Goal: Check status: Check status

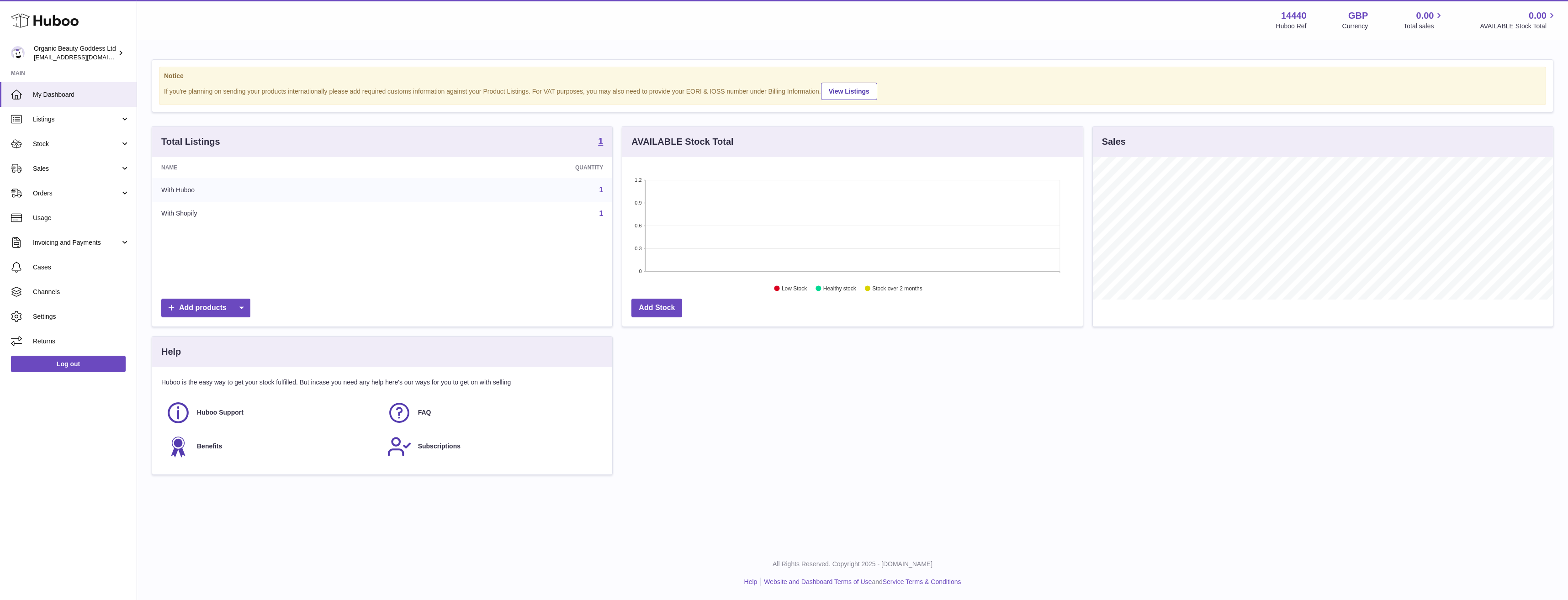
scroll to position [142, 461]
click at [94, 116] on span "Listings" at bounding box center [76, 119] width 87 height 9
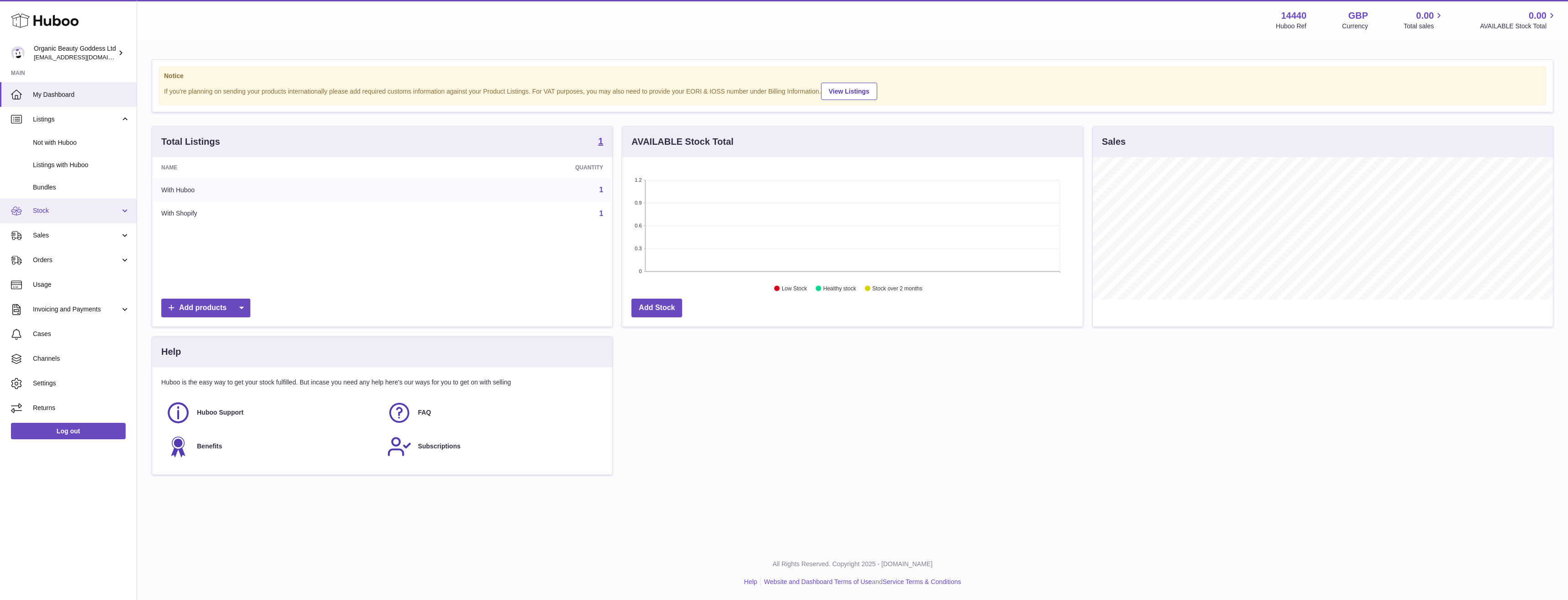
click at [79, 214] on span "Stock" at bounding box center [76, 211] width 87 height 9
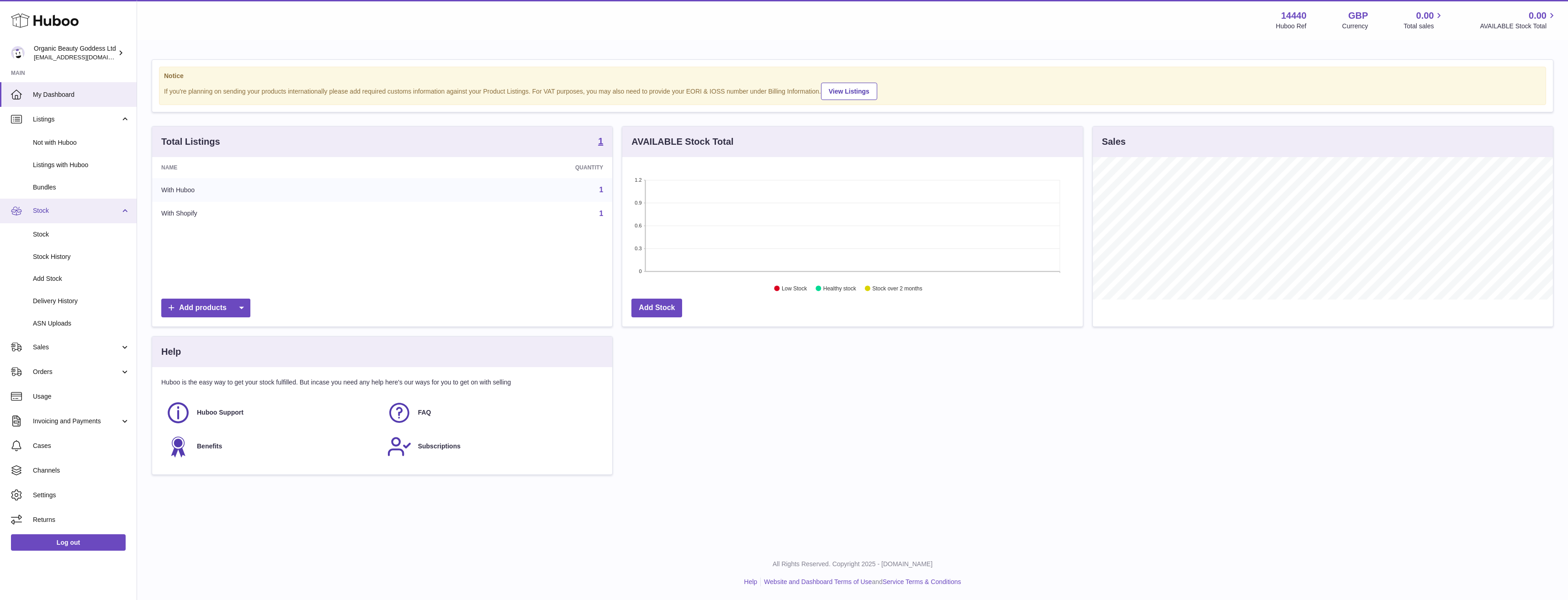
click at [60, 214] on span "Stock" at bounding box center [76, 211] width 87 height 9
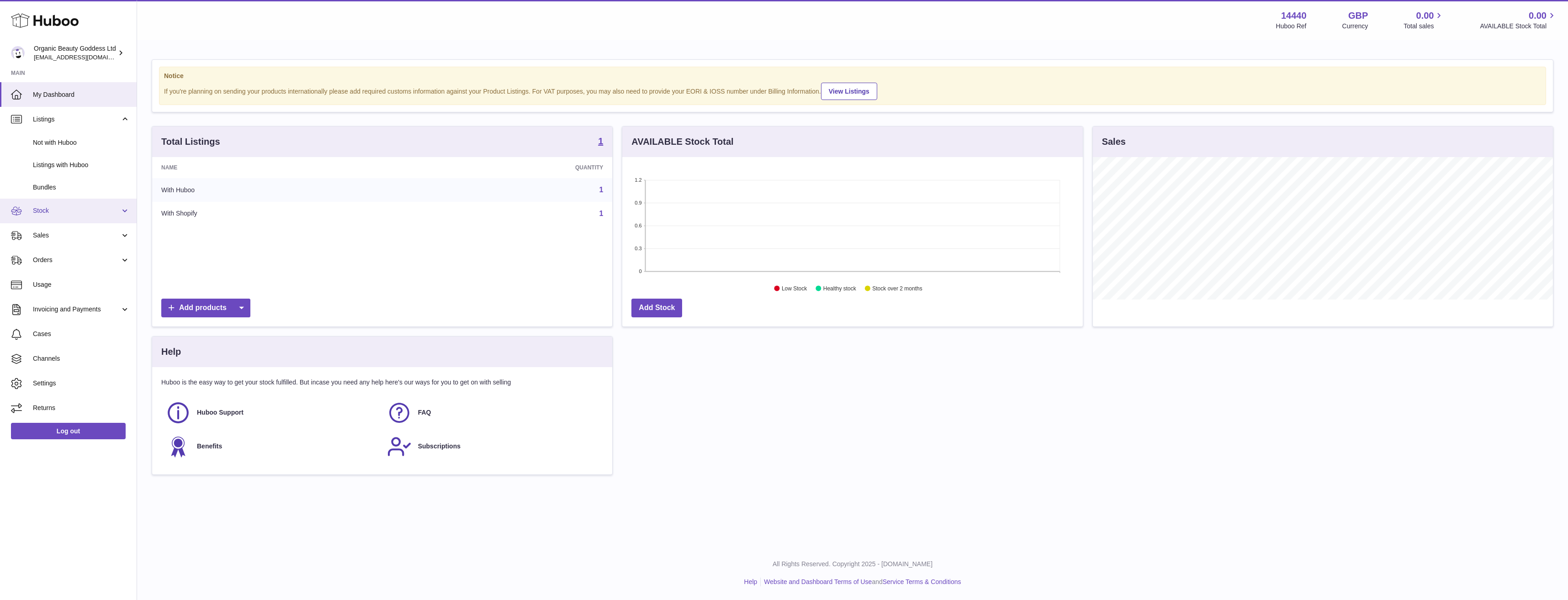
click at [62, 210] on span "Stock" at bounding box center [76, 211] width 87 height 9
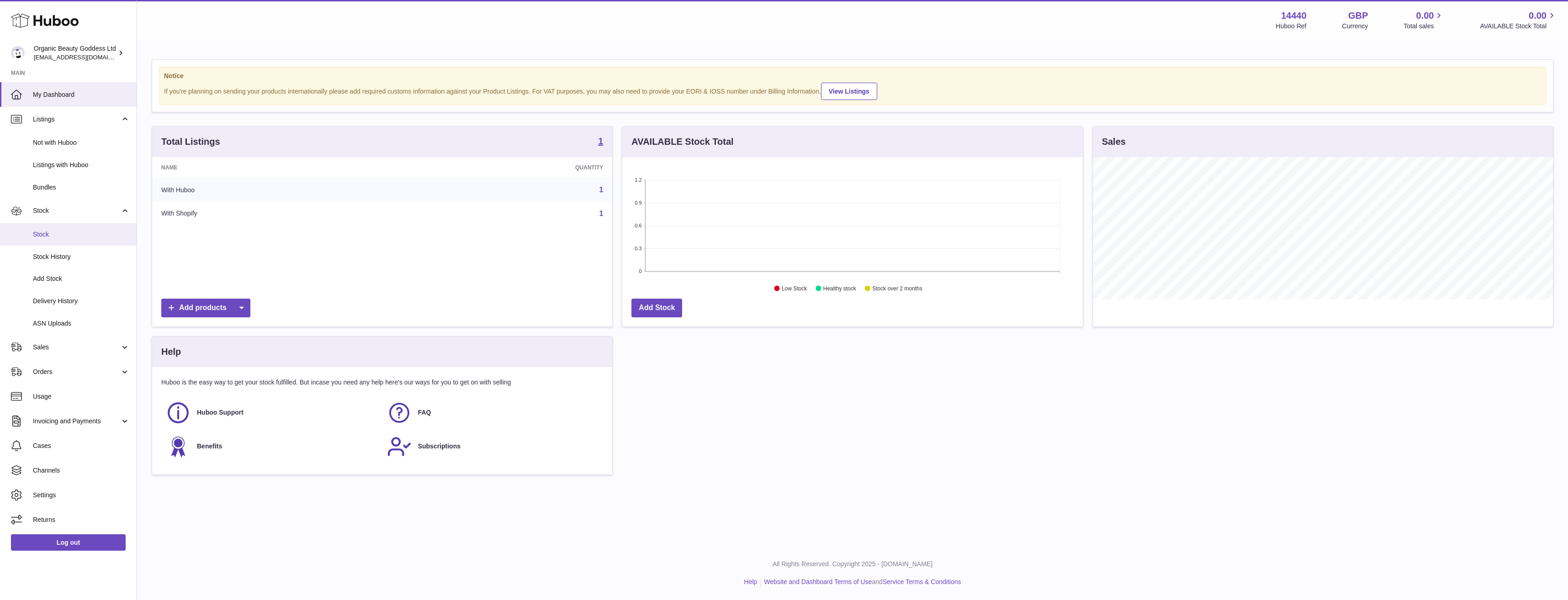
click at [63, 233] on span "Stock" at bounding box center [81, 234] width 97 height 9
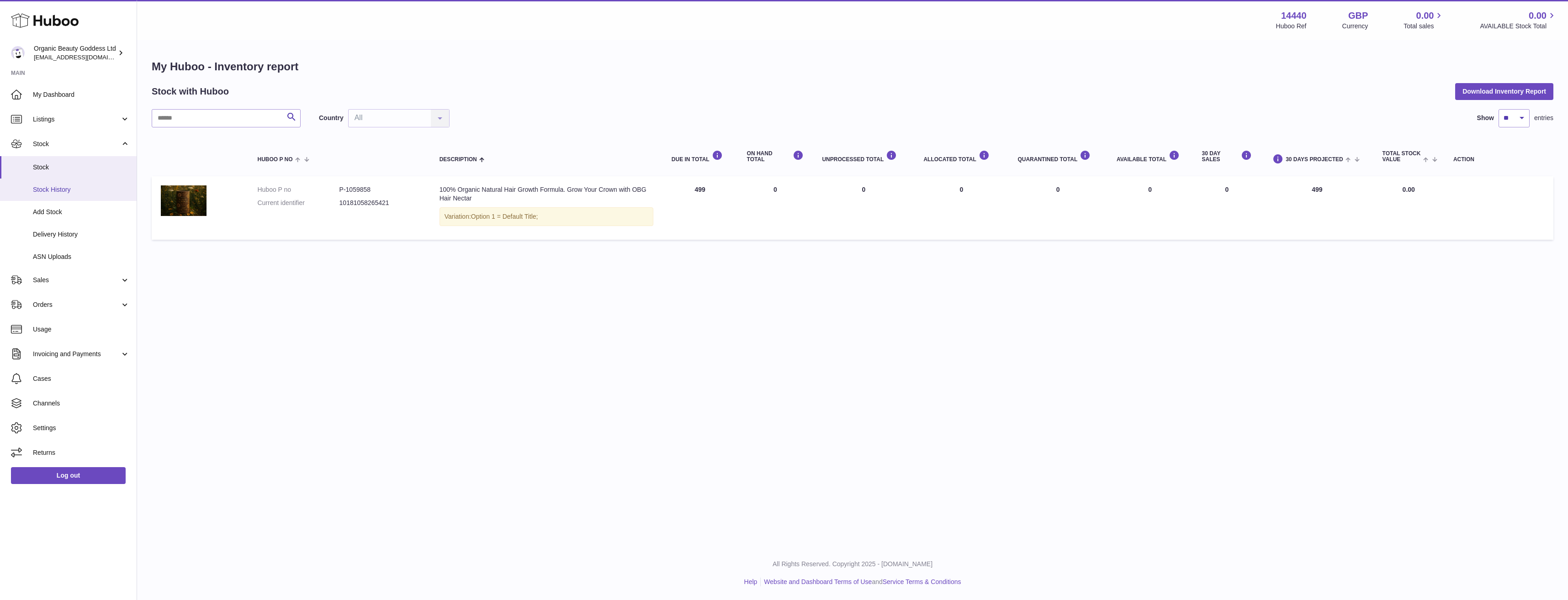
click at [78, 186] on span "Stock History" at bounding box center [81, 190] width 97 height 9
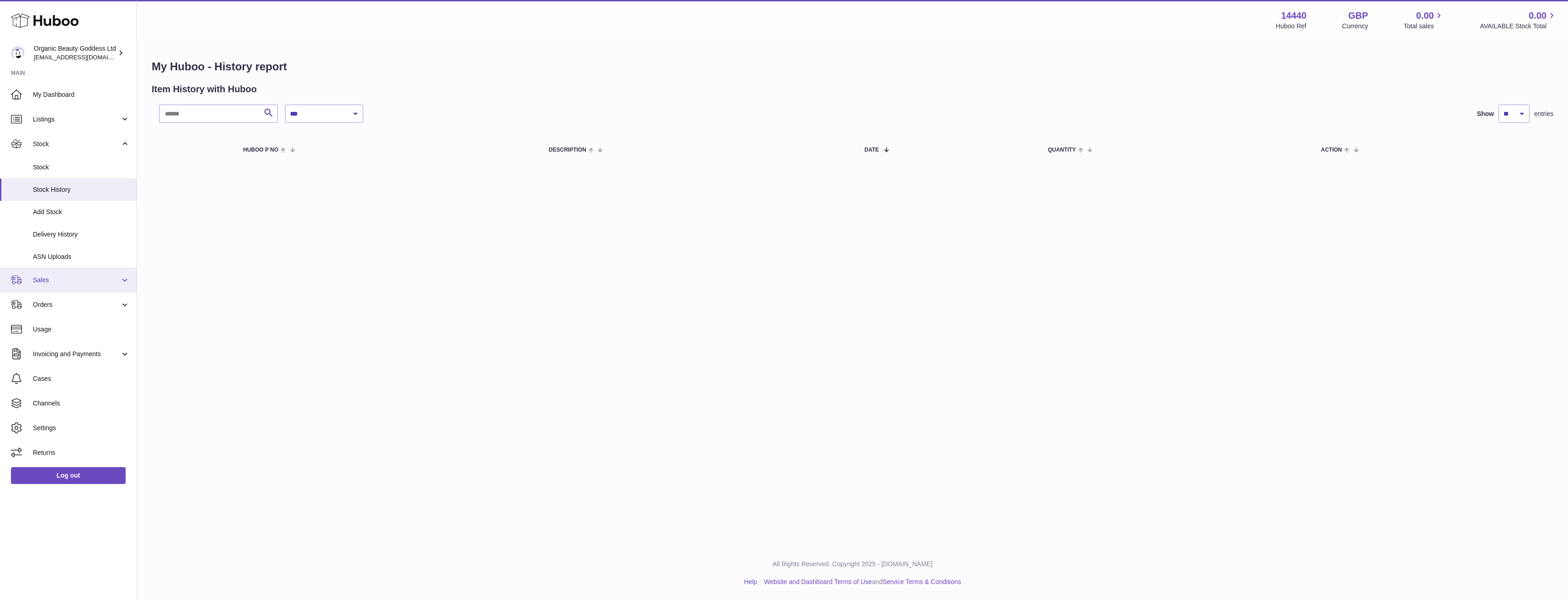
click at [85, 278] on span "Sales" at bounding box center [76, 280] width 87 height 9
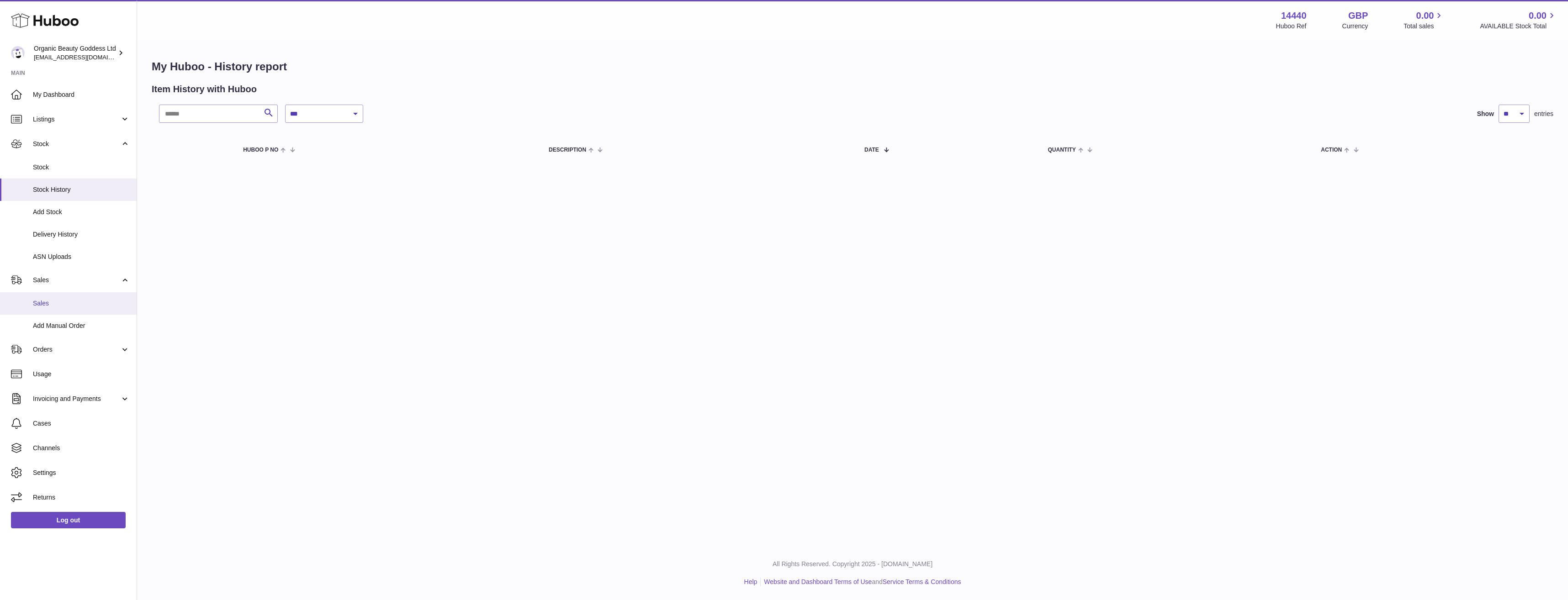
click at [75, 310] on link "Sales" at bounding box center [68, 303] width 136 height 23
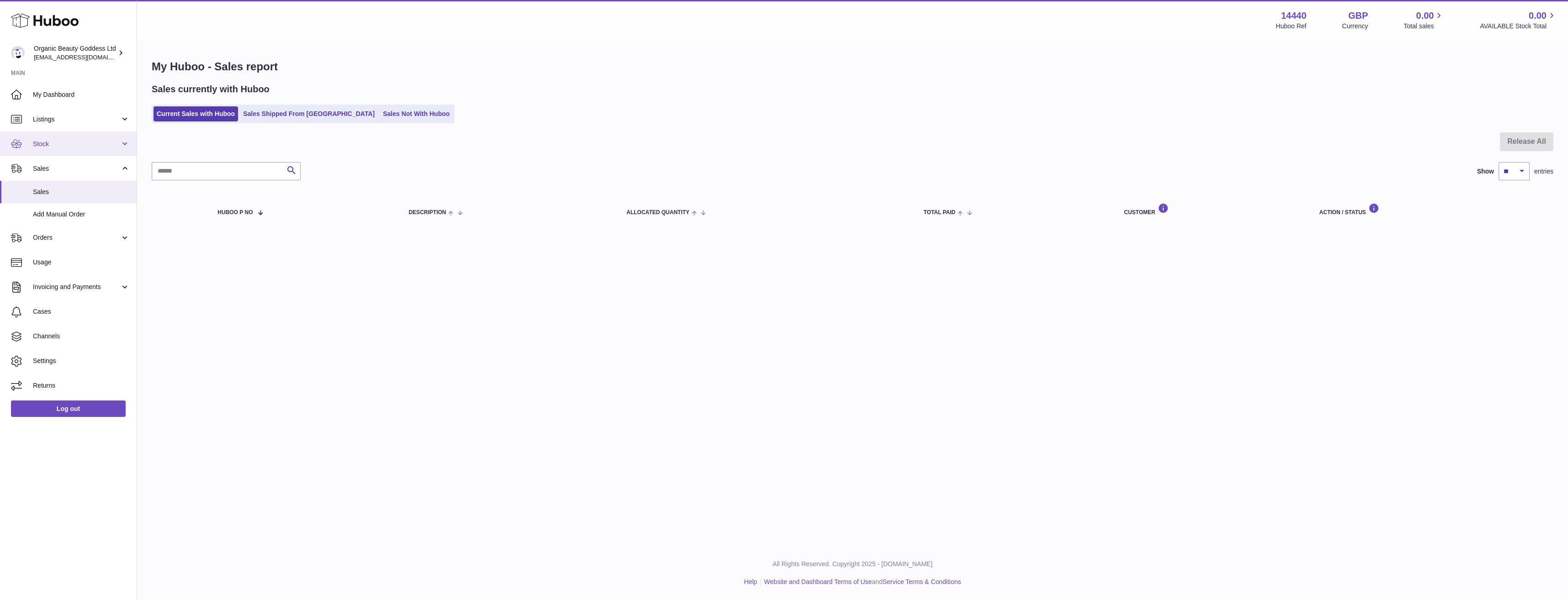
click at [63, 138] on link "Stock" at bounding box center [68, 144] width 136 height 25
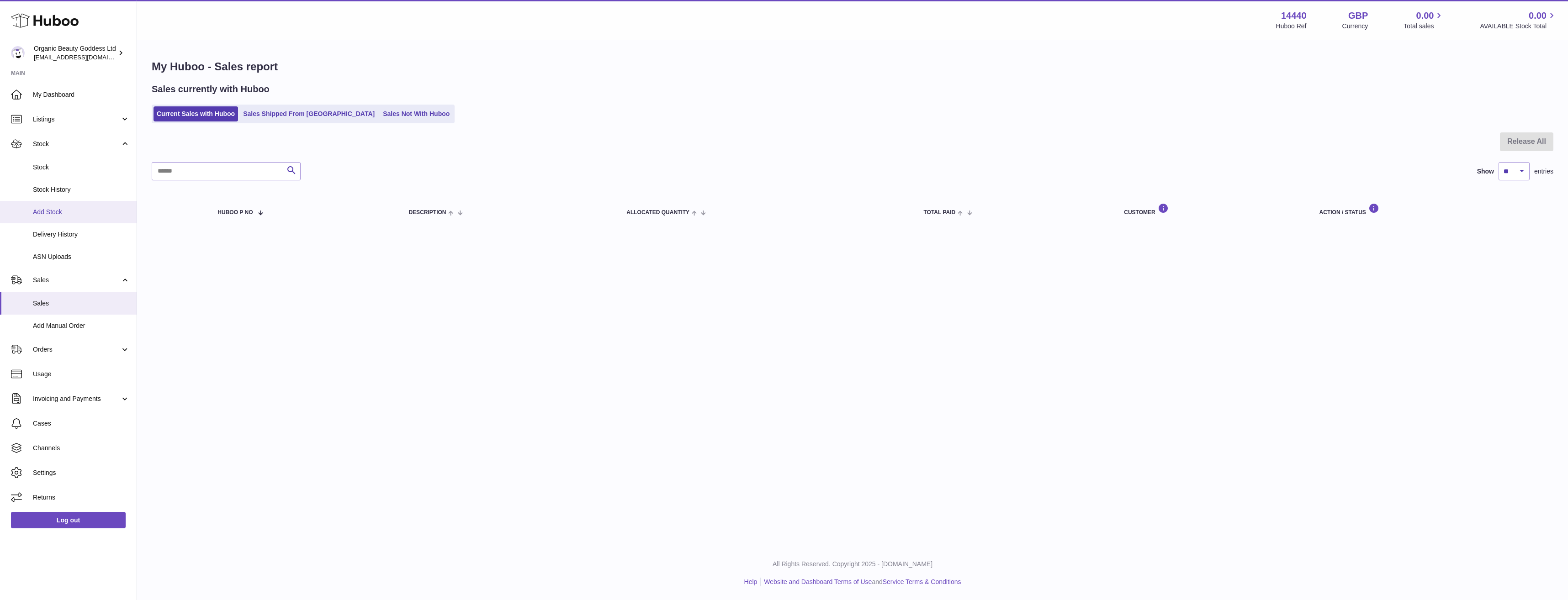
click at [66, 217] on link "Add Stock" at bounding box center [68, 212] width 136 height 23
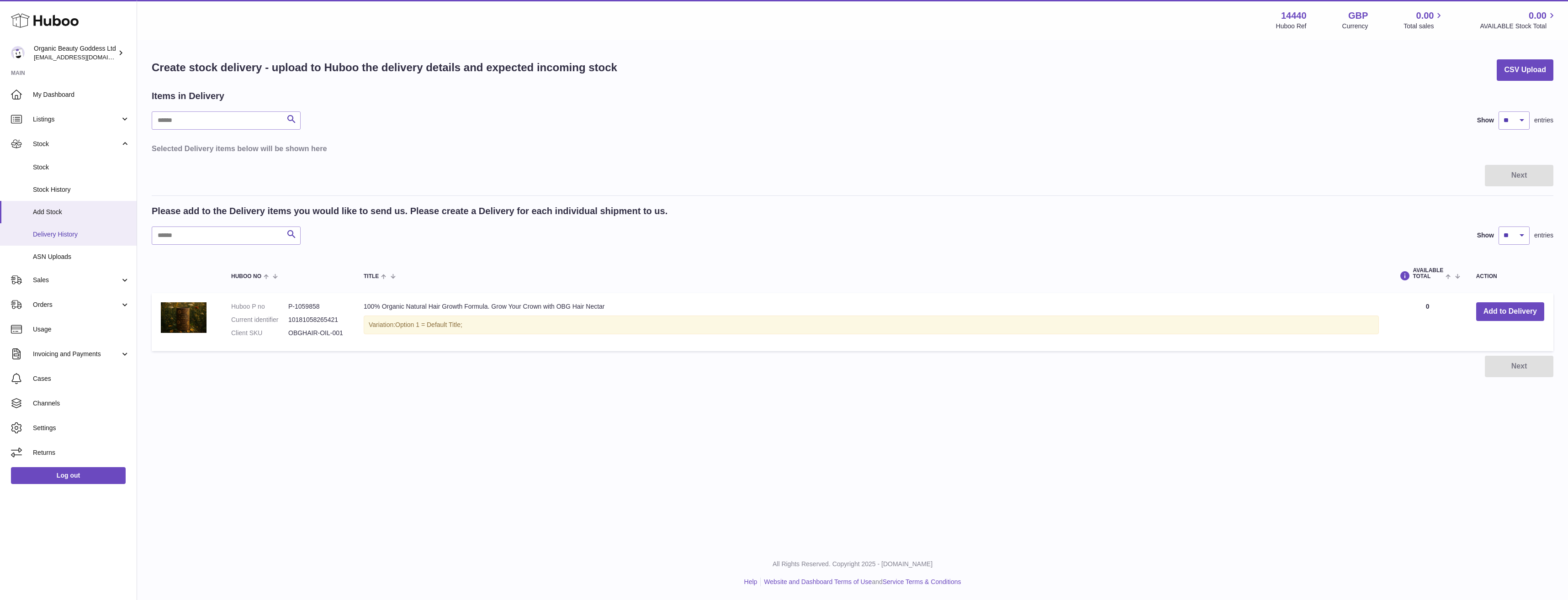
click at [98, 238] on span "Delivery History" at bounding box center [81, 234] width 97 height 9
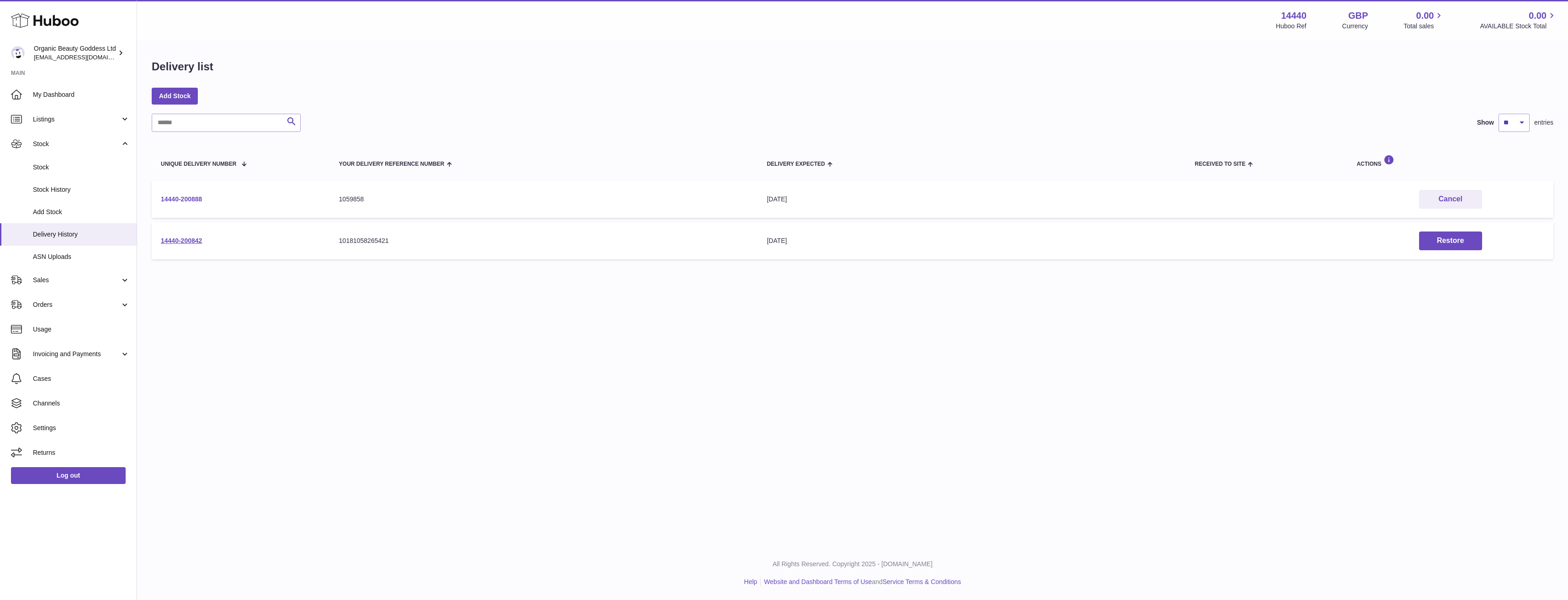
click at [184, 199] on link "14440-200888" at bounding box center [181, 199] width 41 height 7
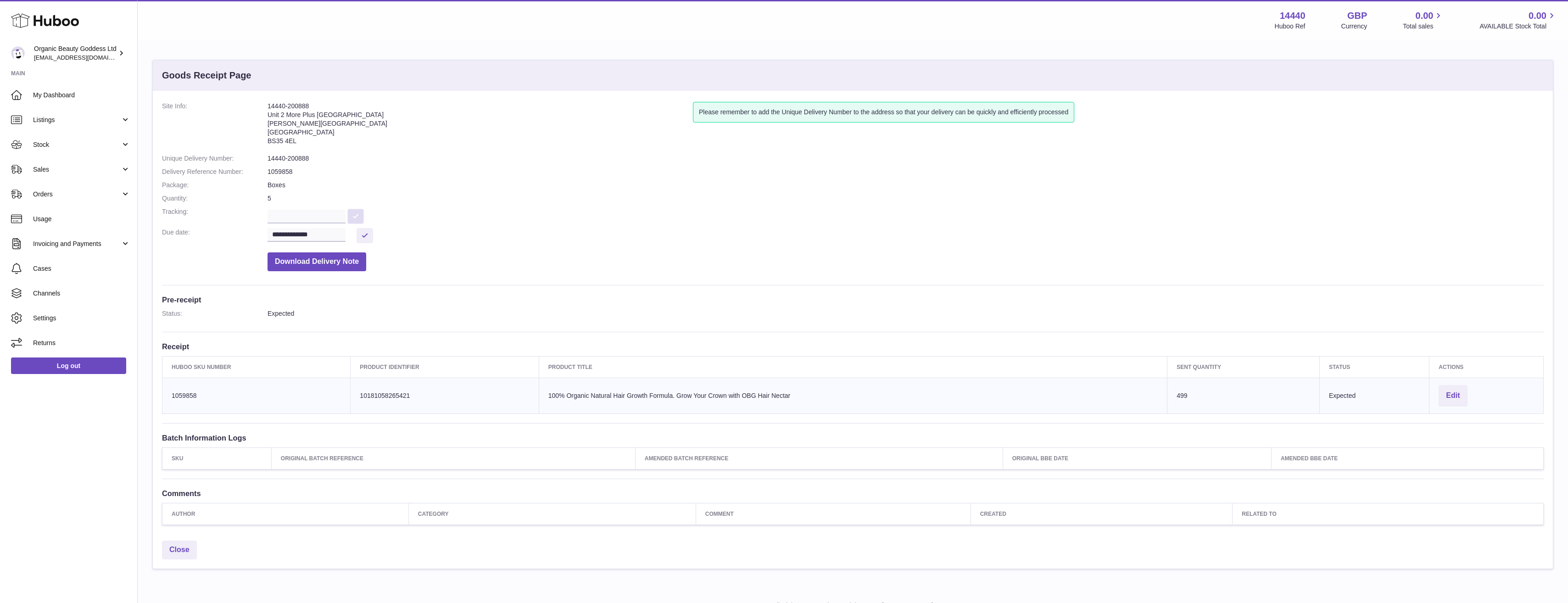
click at [364, 215] on button at bounding box center [355, 216] width 17 height 15
drag, startPoint x: 312, startPoint y: 141, endPoint x: 266, endPoint y: 105, distance: 58.4
click at [266, 105] on dl "**********" at bounding box center [853, 189] width 1382 height 174
drag, startPoint x: 266, startPoint y: 105, endPoint x: 285, endPoint y: 115, distance: 21.5
copy dl "14440-200888 Unit 2 More Plus Central Park Hudson Ave Severn Beach BS35 4EL"
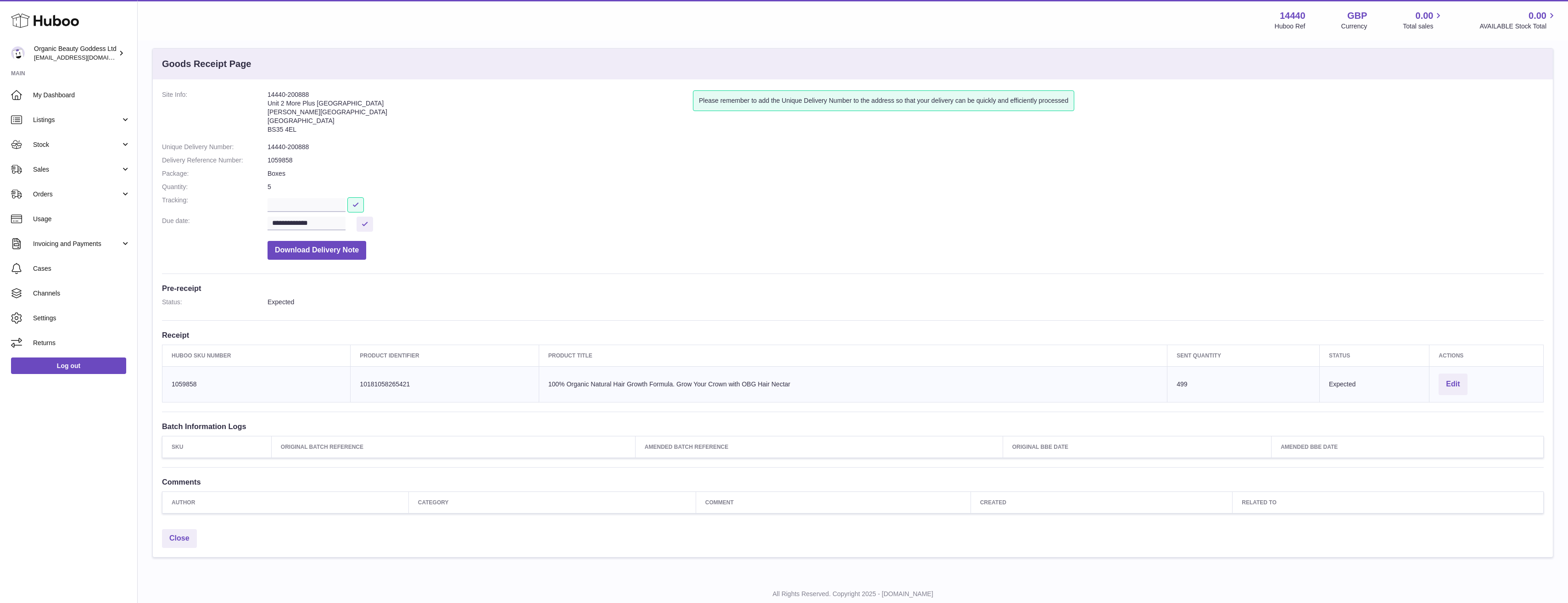
scroll to position [14, 0]
